Goal: Task Accomplishment & Management: Manage account settings

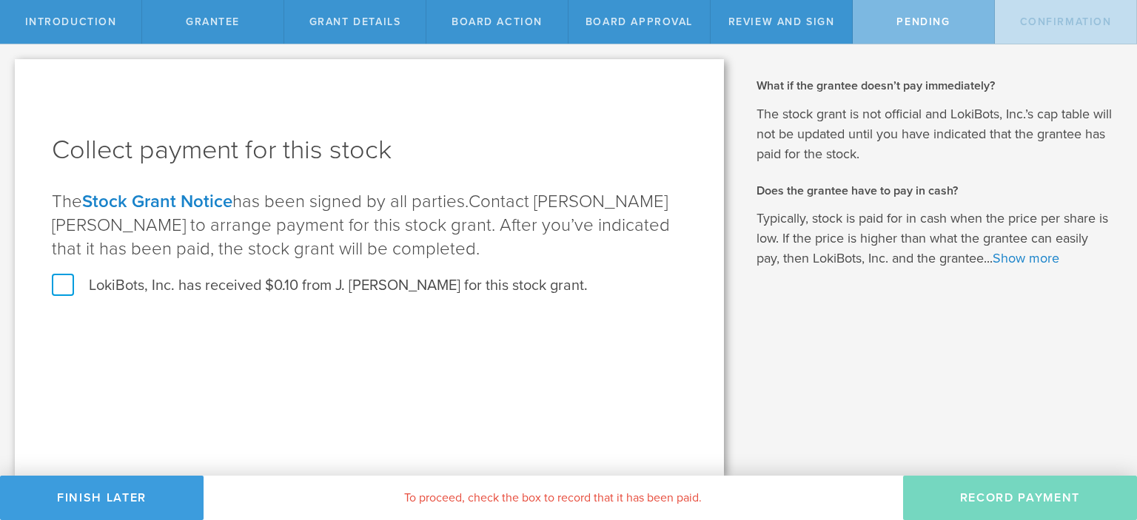
click at [59, 283] on label "LokiBots, Inc. has received $0.10 from J. [PERSON_NAME] for this stock grant." at bounding box center [320, 285] width 536 height 19
click at [0, 0] on input "LokiBots, Inc. has received $0.10 from J. Anish Kumar for this stock grant." at bounding box center [0, 0] width 0 height 0
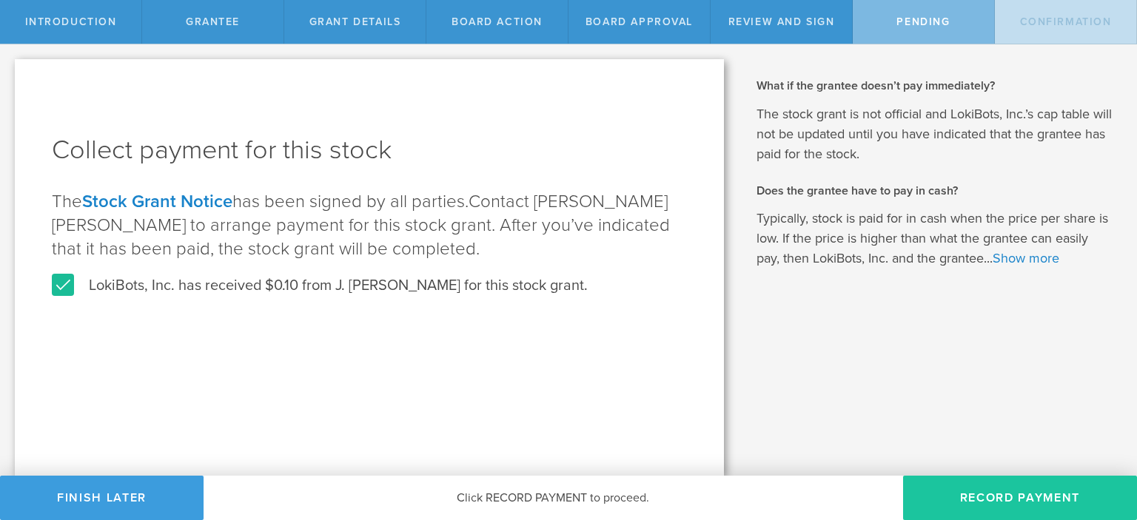
click at [980, 505] on button "Record Payment" at bounding box center [1020, 498] width 234 height 44
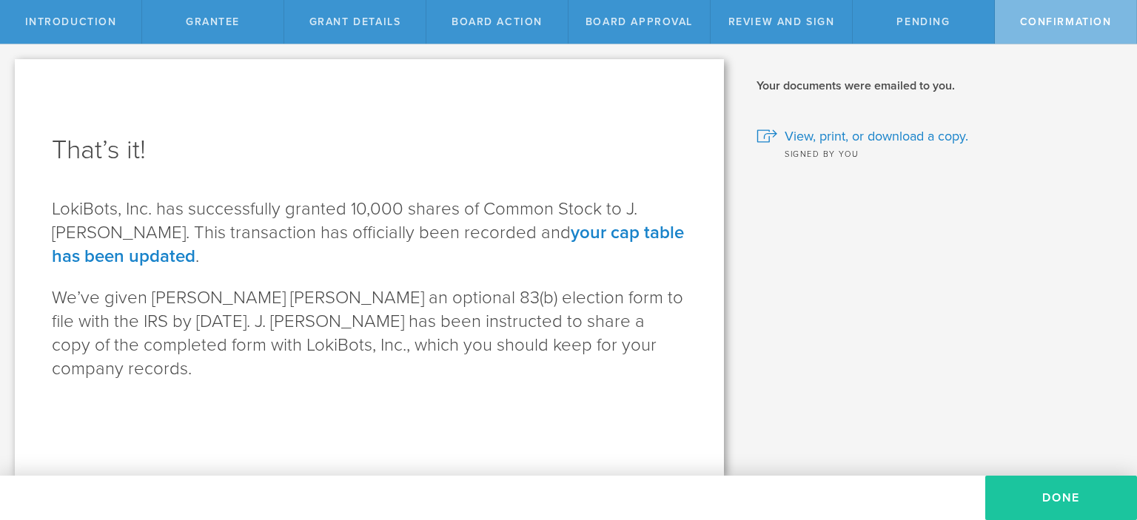
click at [1003, 500] on button "Done" at bounding box center [1061, 498] width 152 height 44
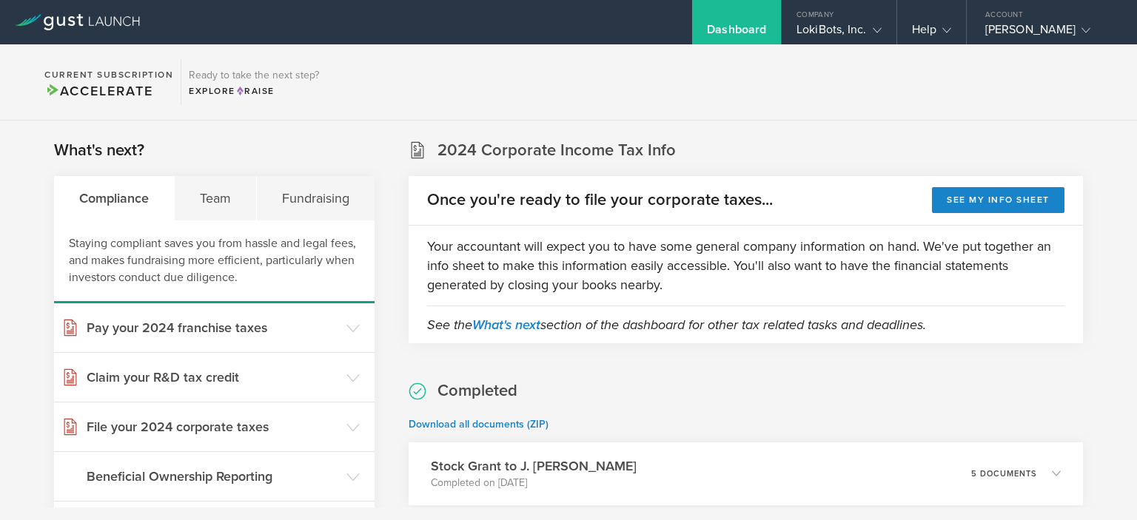
scroll to position [148, 0]
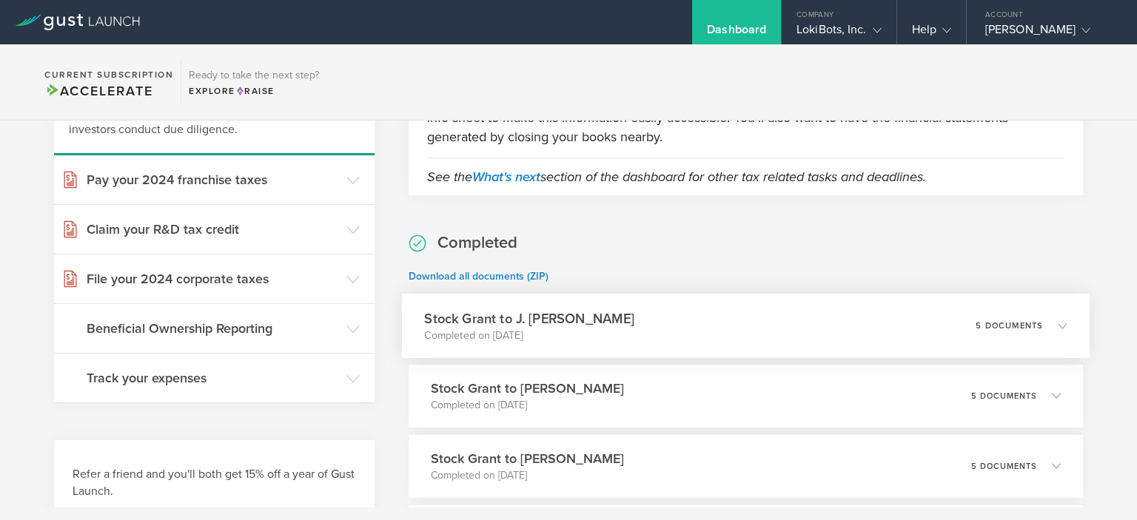
click at [1058, 327] on icon at bounding box center [1062, 325] width 9 height 9
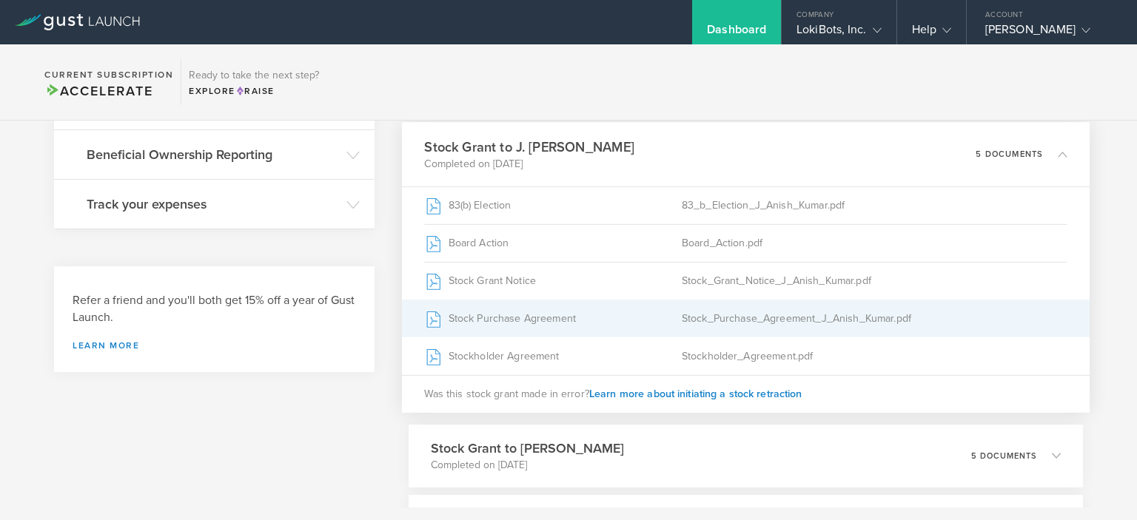
scroll to position [296, 0]
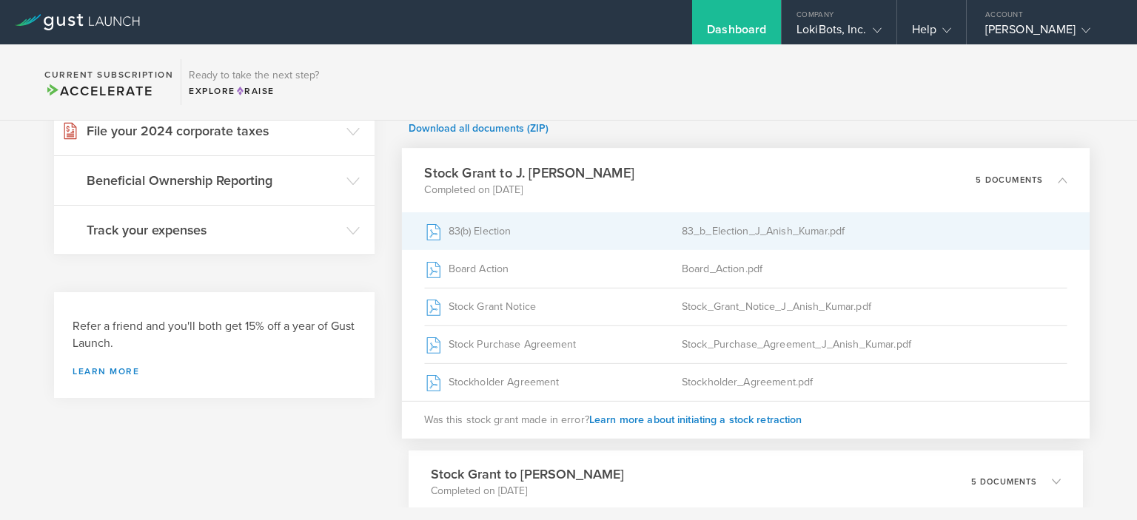
click at [734, 232] on div "83_b_Election_J_Anish_Kumar.pdf" at bounding box center [874, 230] width 386 height 37
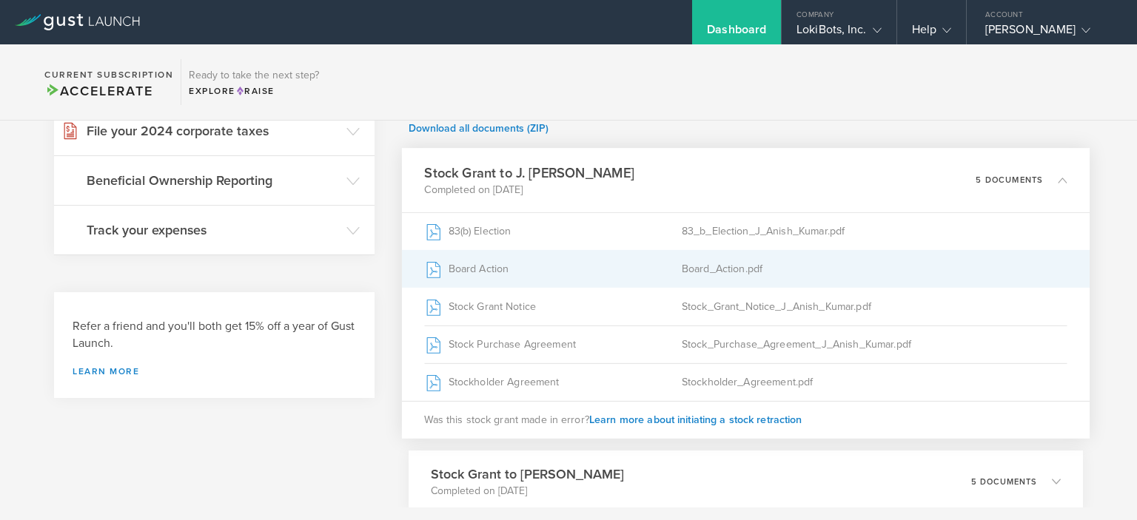
click at [692, 267] on div "Board_Action.pdf" at bounding box center [874, 268] width 386 height 37
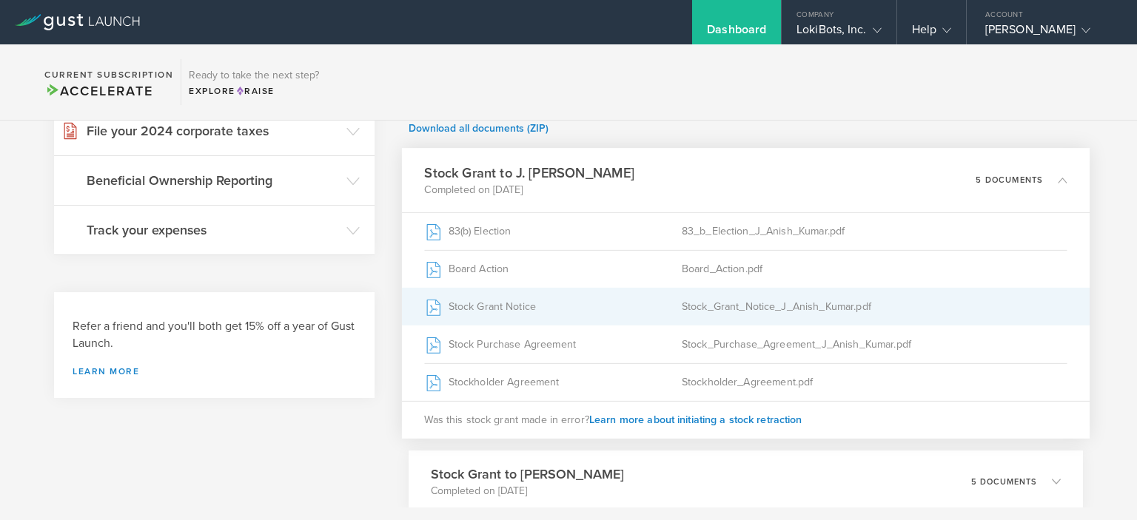
click at [707, 315] on div "Stock_Grant_Notice_J_Anish_Kumar.pdf" at bounding box center [874, 306] width 386 height 37
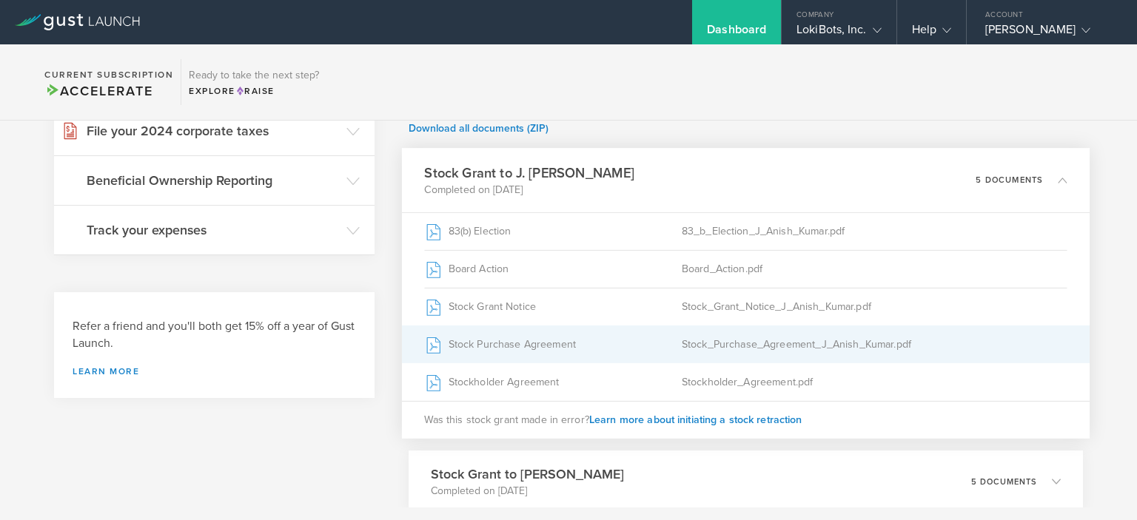
click at [685, 334] on div "Stock_Purchase_Agreement_J_Anish_Kumar.pdf" at bounding box center [874, 344] width 386 height 37
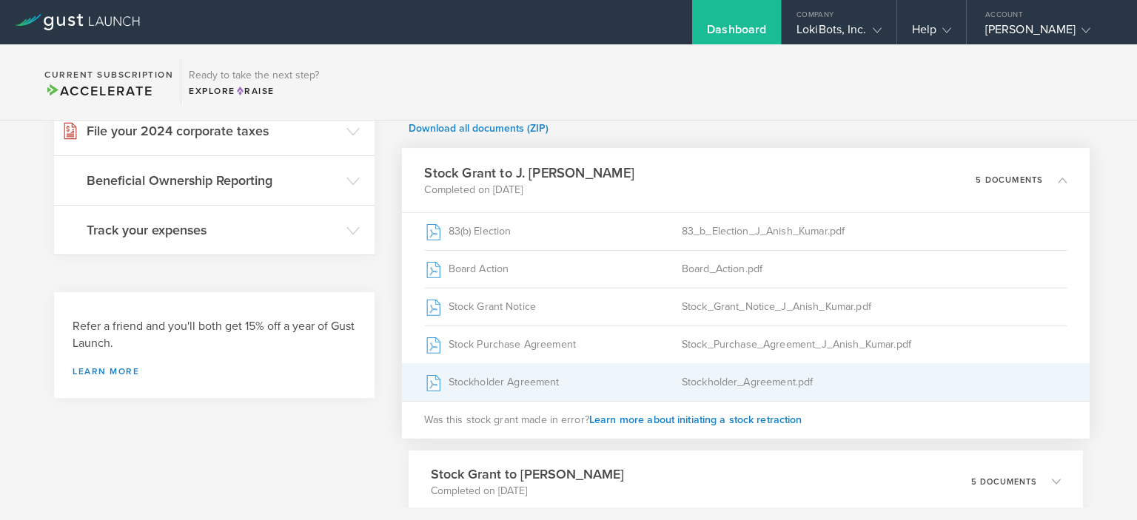
click at [698, 378] on div "Stockholder_Agreement.pdf" at bounding box center [874, 381] width 386 height 37
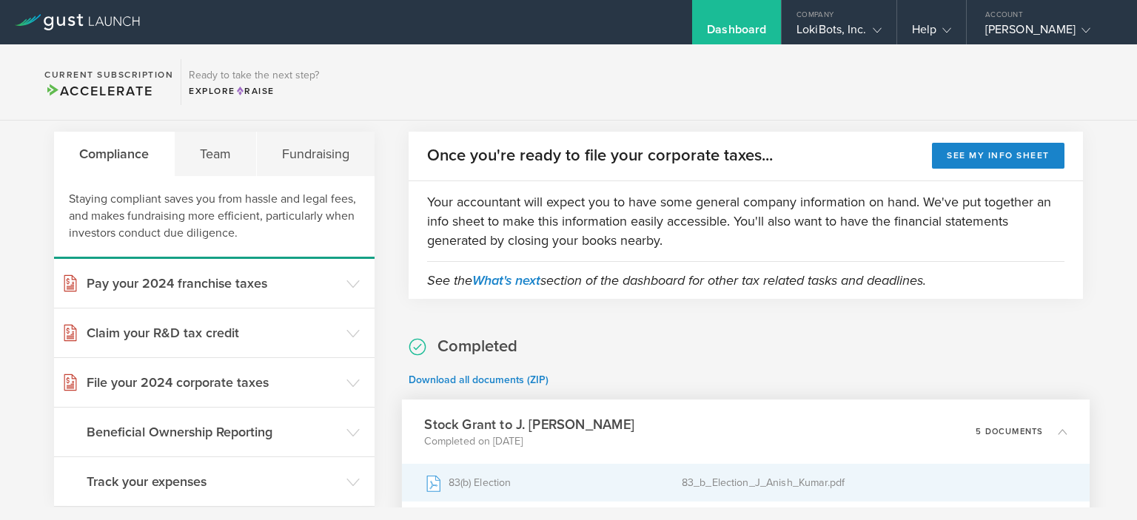
scroll to position [0, 0]
